Goal: Transaction & Acquisition: Book appointment/travel/reservation

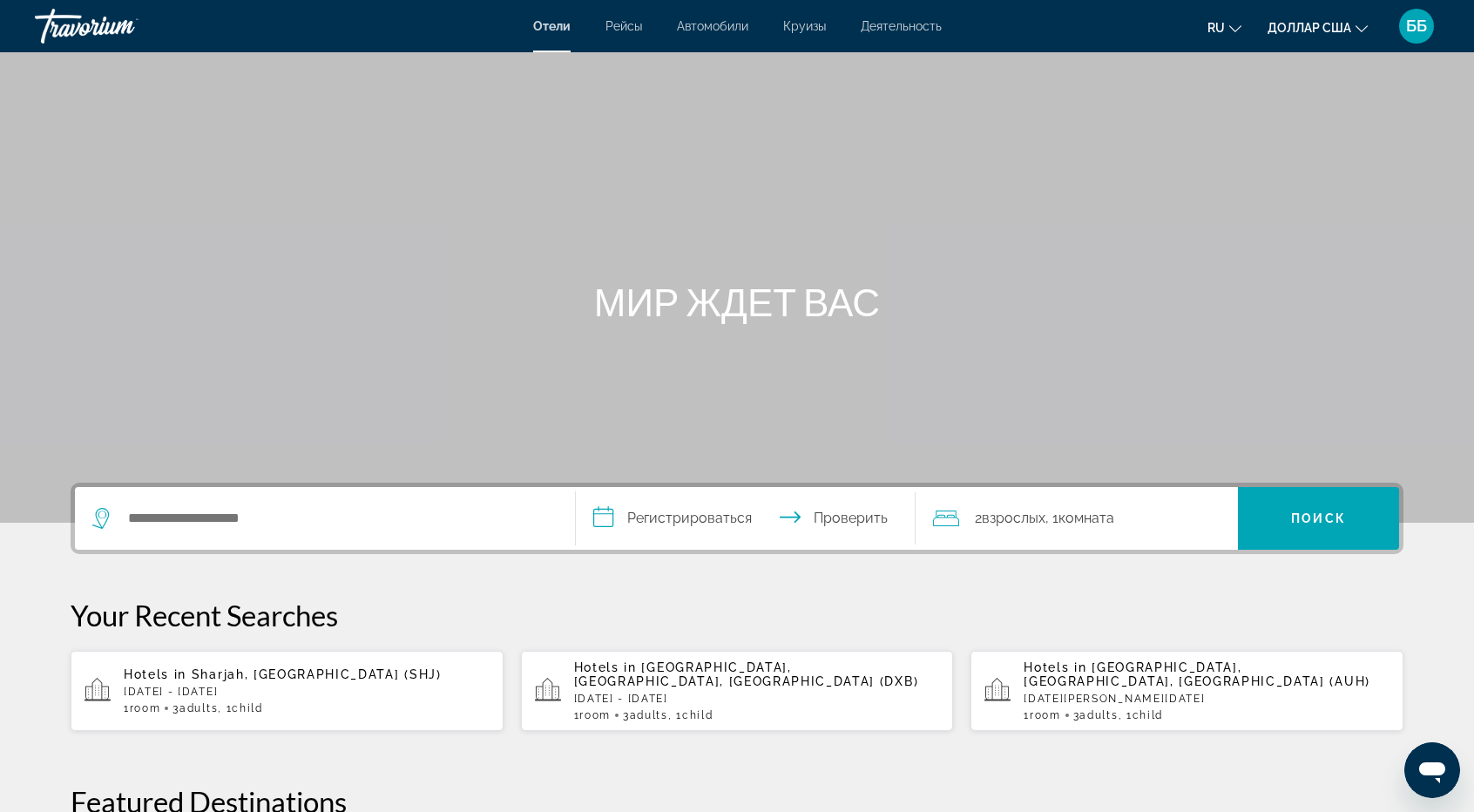
click at [1223, 172] on div "Основное содержание" at bounding box center [737, 261] width 1474 height 523
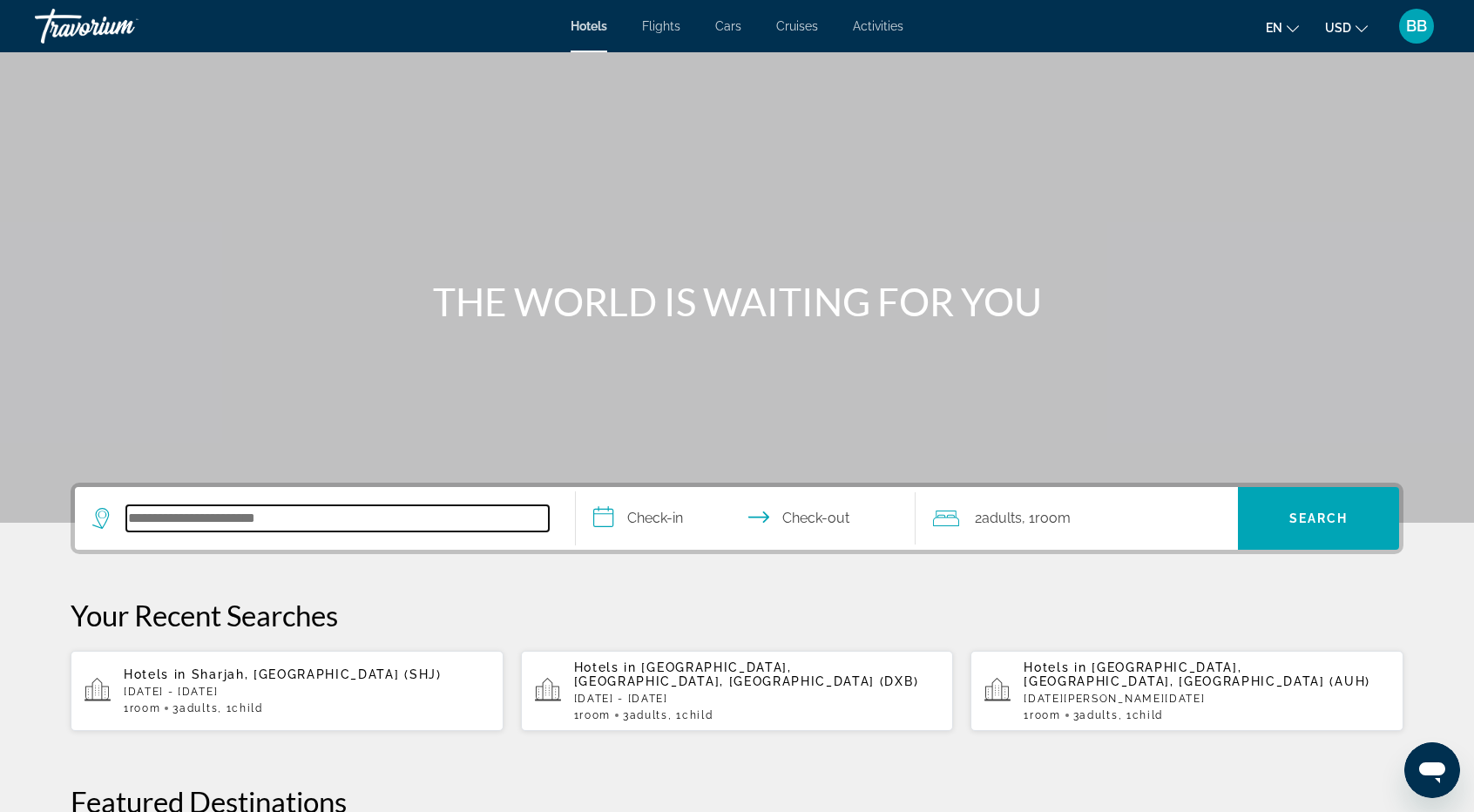
click at [172, 516] on input "Search hotel destination" at bounding box center [338, 518] width 422 height 26
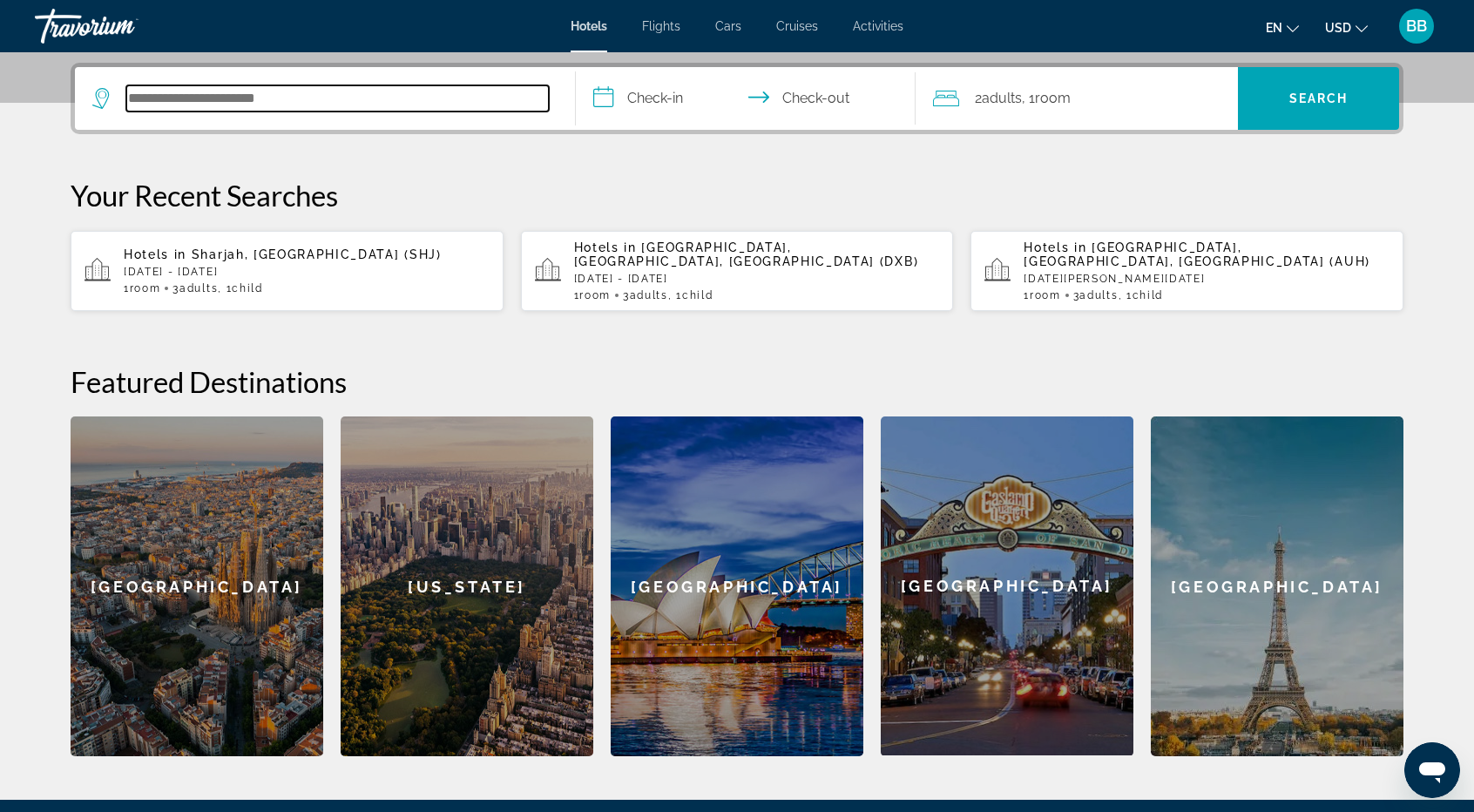
scroll to position [425, 0]
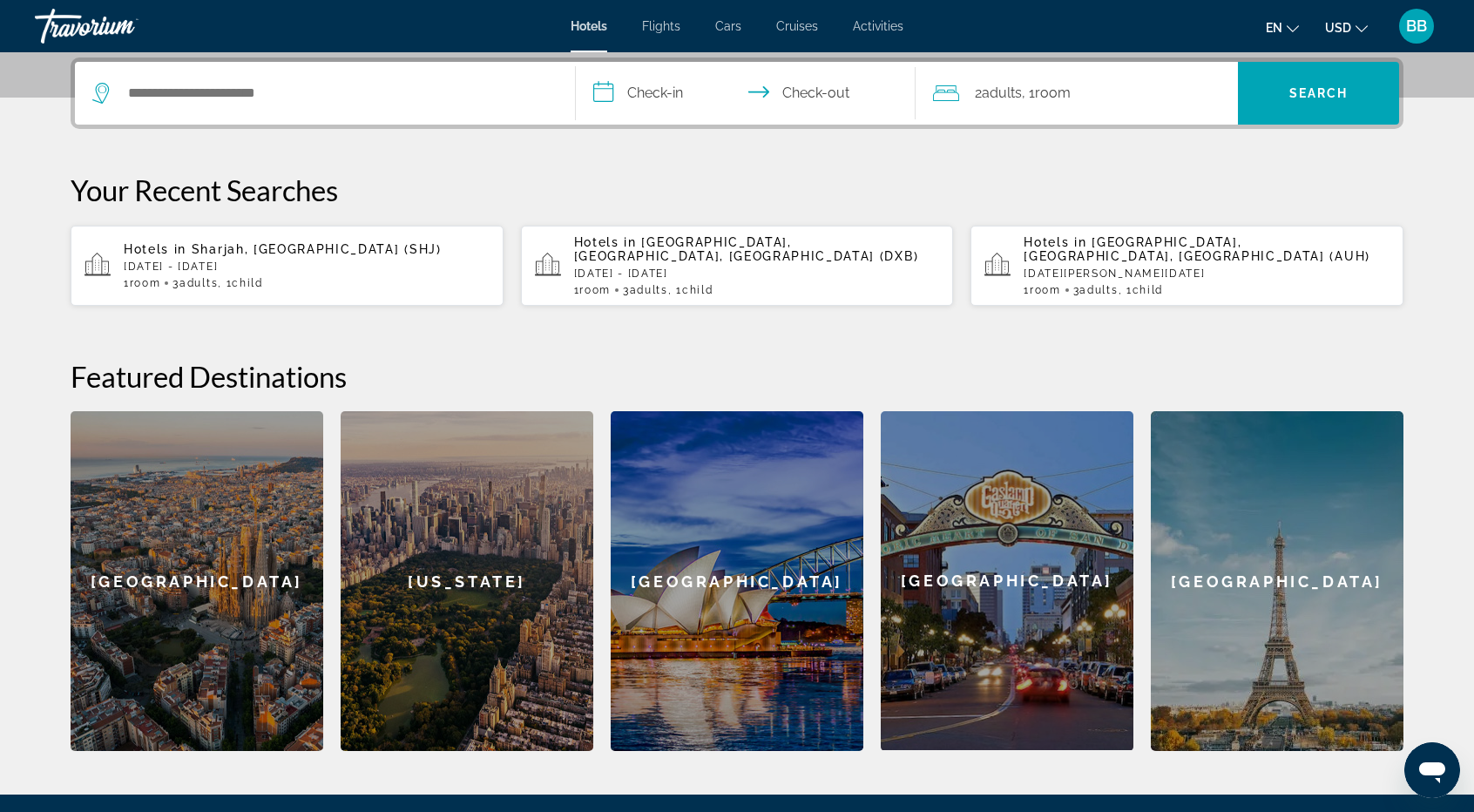
click at [211, 273] on div "Hotels in Sharjah, United Arab Emirates (SHJ) Sun, 04 Jan - Wed, 07 Jan 1 Room …" at bounding box center [307, 266] width 366 height 47
